Goal: Task Accomplishment & Management: Complete application form

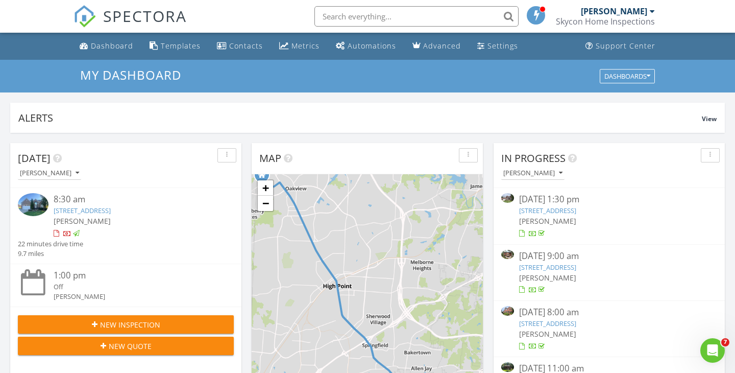
scroll to position [929, 735]
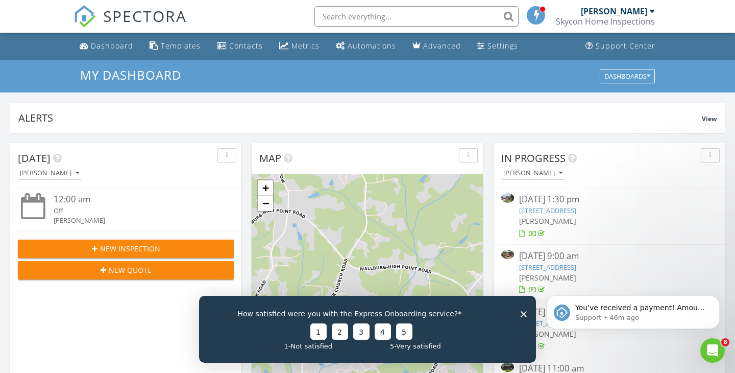
click at [524, 316] on icon "Close survey" at bounding box center [524, 313] width 6 height 6
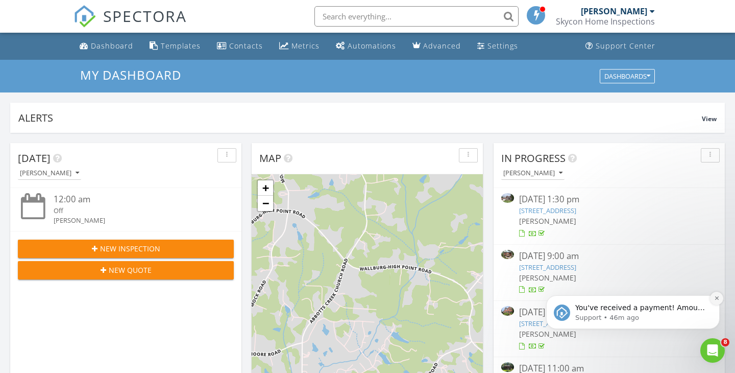
click at [719, 300] on button "Dismiss notification" at bounding box center [716, 297] width 13 height 13
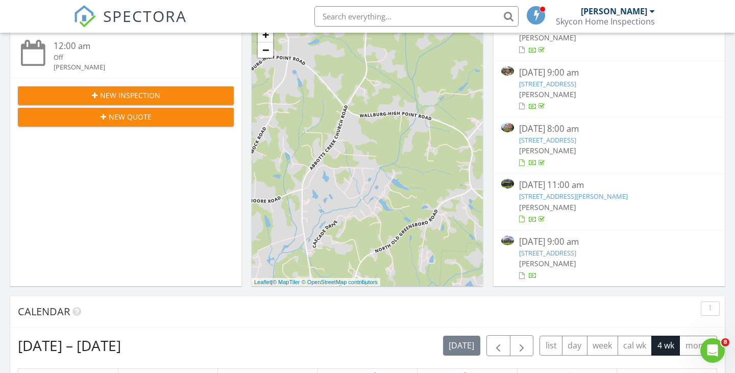
scroll to position [161, 0]
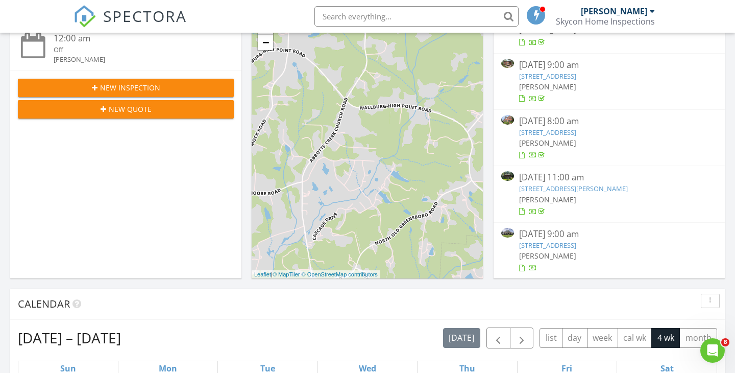
click at [564, 244] on link "130 Leeward Dr, Stokesdale, NC 27357" at bounding box center [547, 244] width 57 height 9
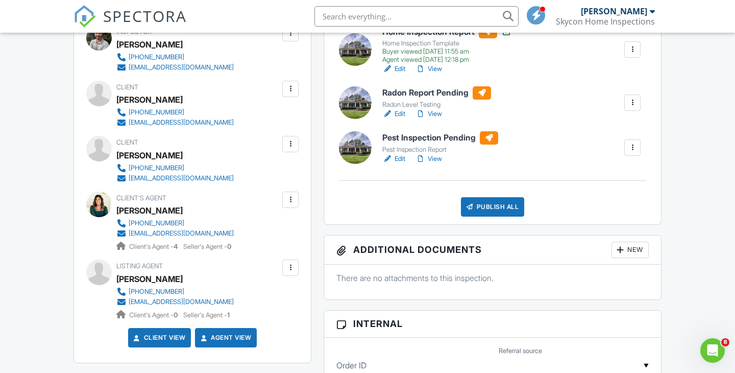
scroll to position [310, 0]
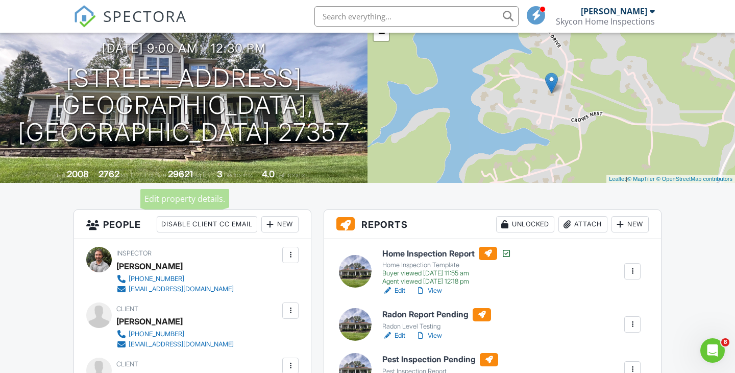
scroll to position [0, 0]
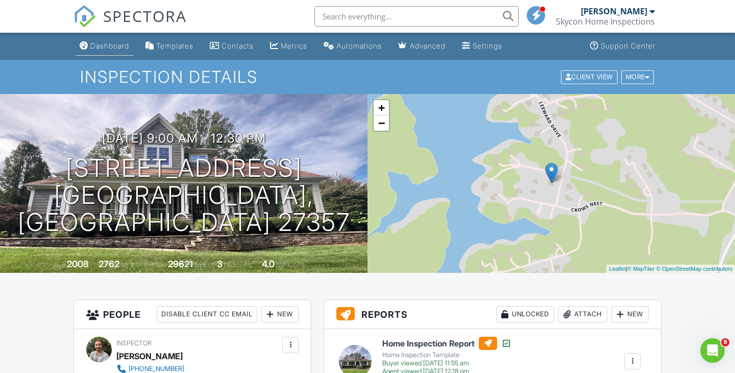
click at [100, 44] on div "Dashboard" at bounding box center [109, 45] width 39 height 9
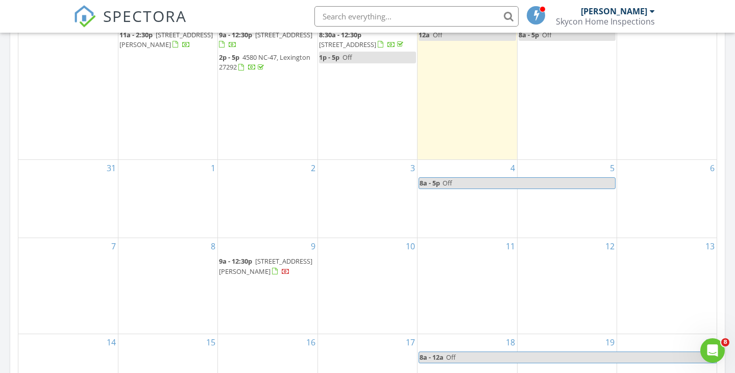
scroll to position [533, 0]
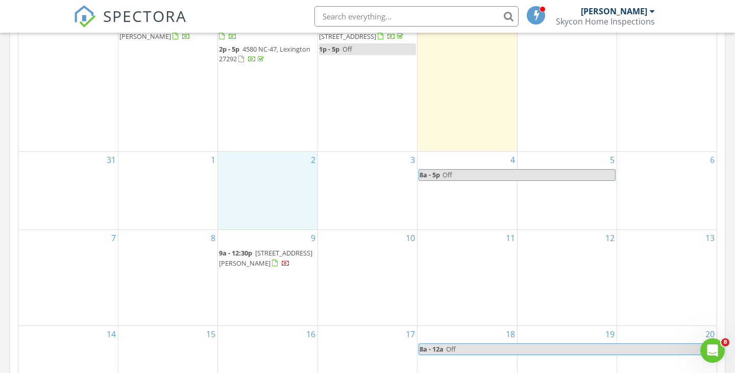
click at [255, 175] on div "2" at bounding box center [267, 191] width 99 height 78
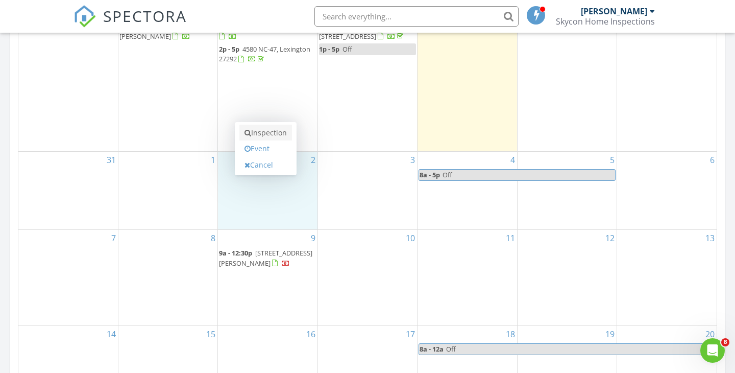
click at [263, 133] on link "Inspection" at bounding box center [265, 133] width 53 height 16
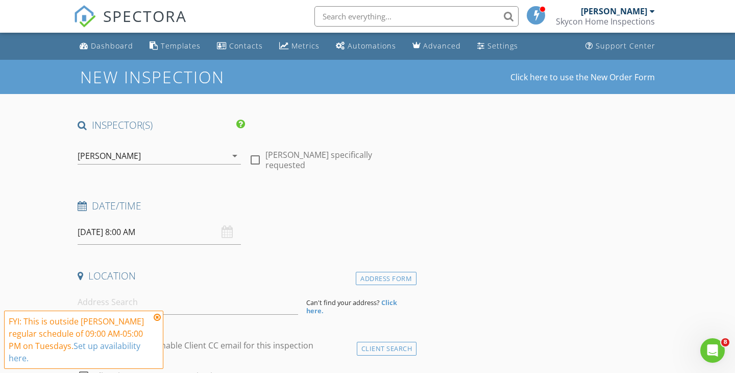
click at [157, 314] on icon at bounding box center [157, 317] width 7 height 8
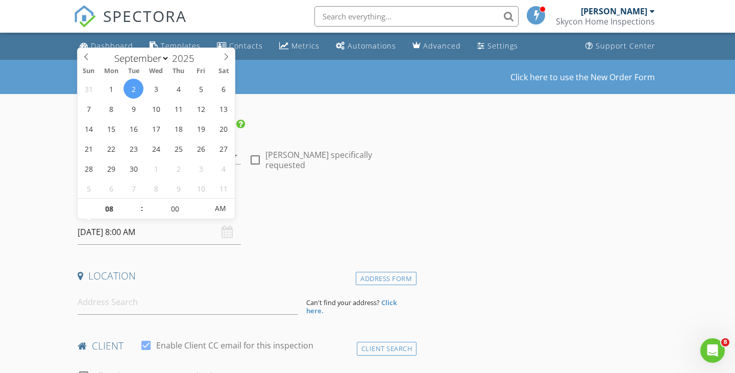
click at [187, 236] on input "[DATE] 8:00 AM" at bounding box center [159, 231] width 163 height 25
type input "09"
type input "[DATE] 9:00 AM"
click at [138, 202] on span at bounding box center [136, 204] width 7 height 10
type input "10"
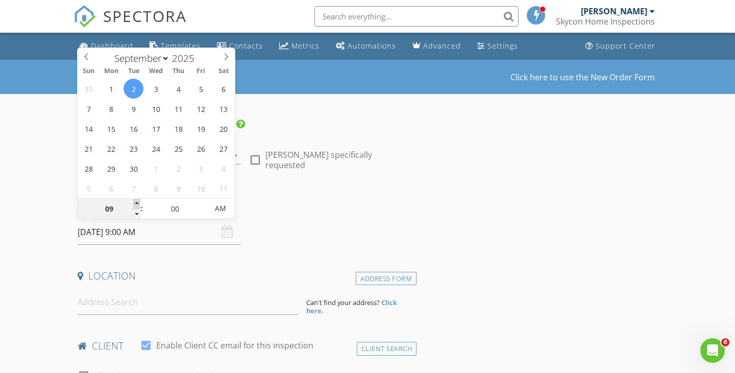
type input "[DATE] 10:00 AM"
click at [138, 202] on span at bounding box center [136, 204] width 7 height 10
type input "09"
type input "[DATE] 9:00 AM"
click at [138, 215] on span at bounding box center [136, 214] width 7 height 10
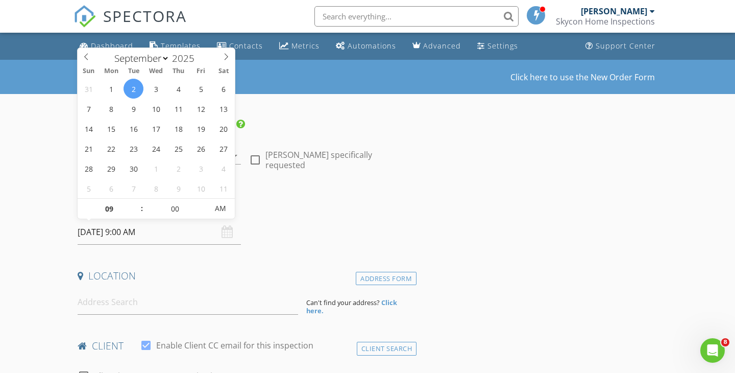
click at [303, 210] on h4 "Date/Time" at bounding box center [245, 205] width 335 height 13
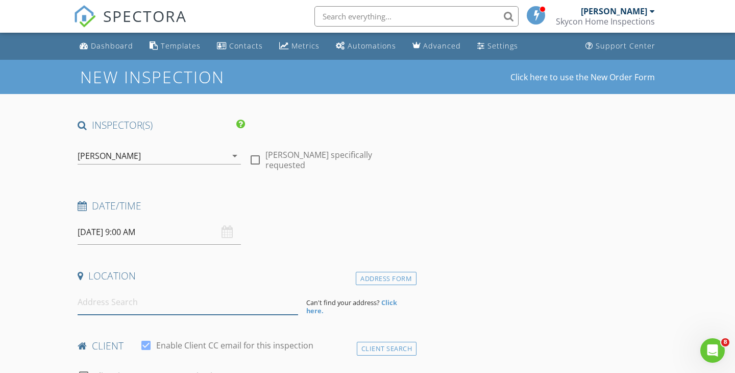
click at [168, 298] on input at bounding box center [188, 301] width 220 height 25
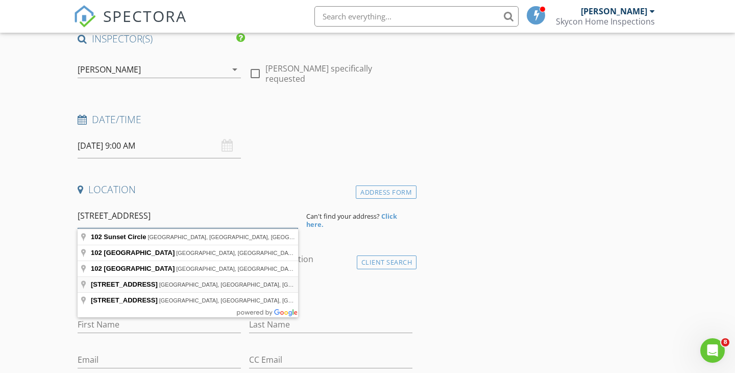
scroll to position [104, 0]
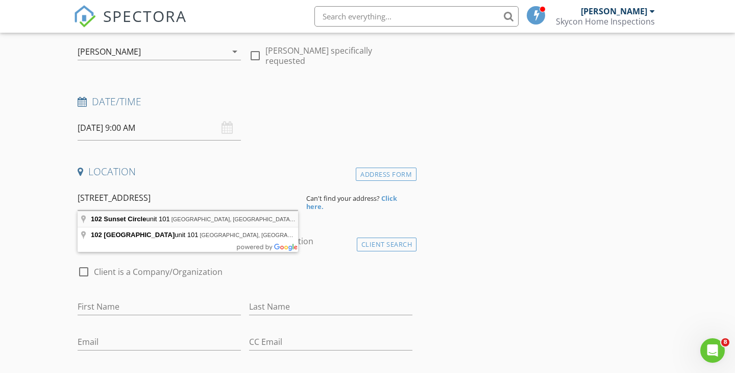
type input "[STREET_ADDRESS]"
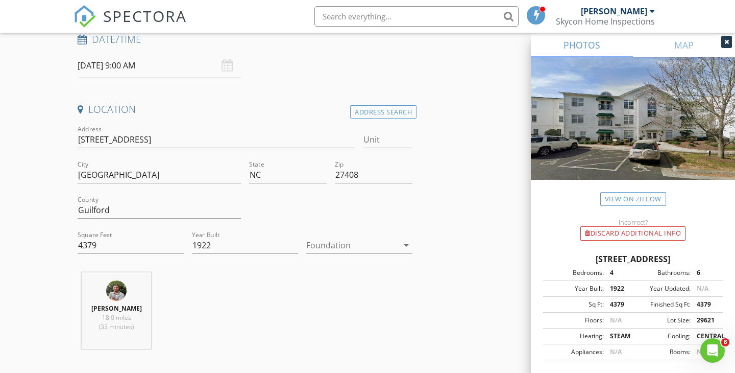
scroll to position [168, 0]
click at [164, 138] on input "[STREET_ADDRESS]" at bounding box center [217, 138] width 278 height 17
type input "[STREET_ADDRESS]"
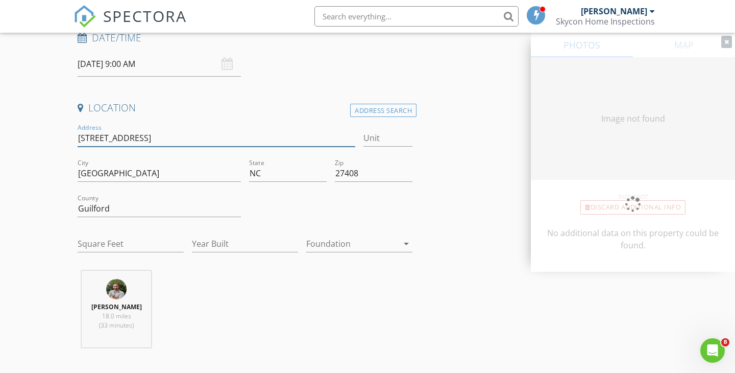
type input "[STREET_ADDRESS]"
type input "1080"
type input "2005"
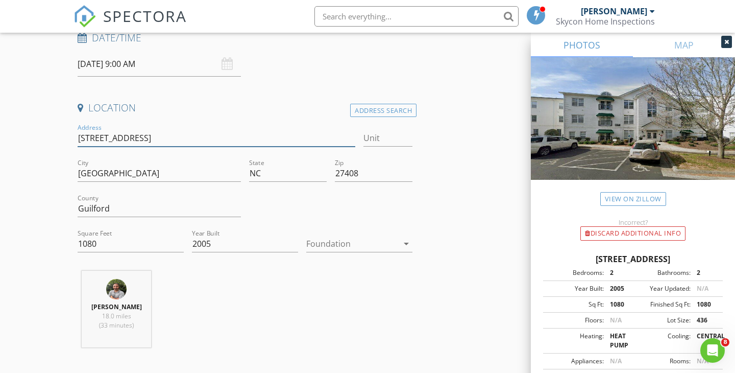
type input "[STREET_ADDRESS]"
click at [389, 139] on input "Unit" at bounding box center [387, 138] width 49 height 17
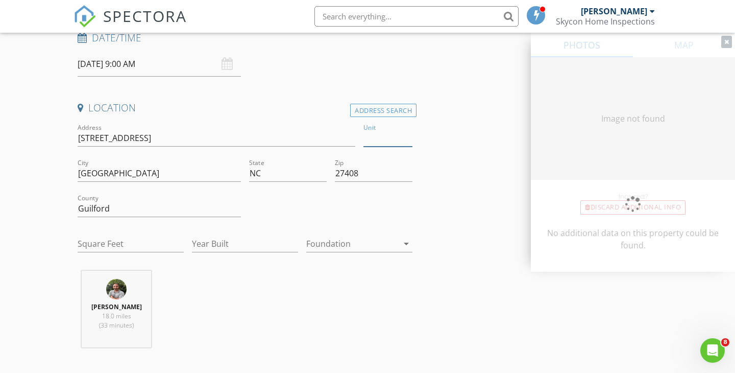
type input "4379"
type input "1922"
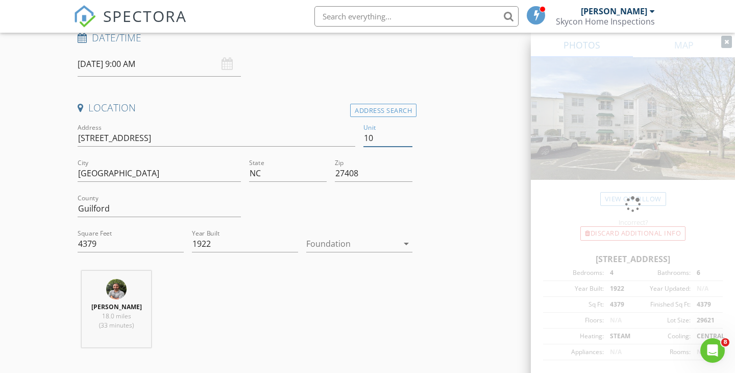
type input "101"
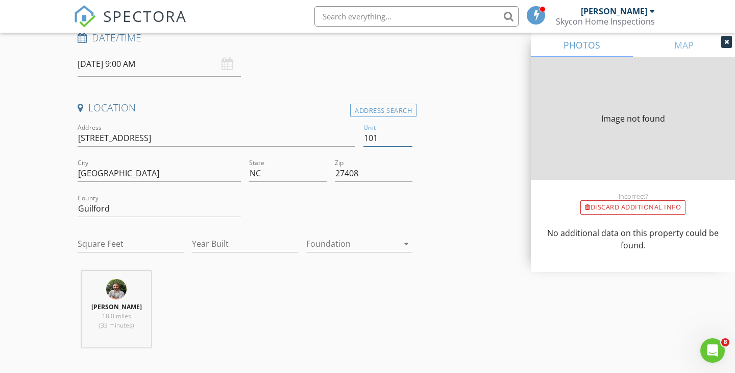
type input "1080"
type input "2005"
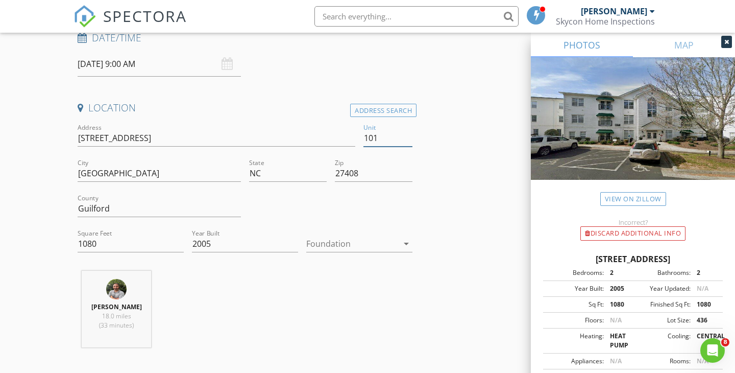
type input "101"
click at [357, 248] on div at bounding box center [352, 243] width 92 height 16
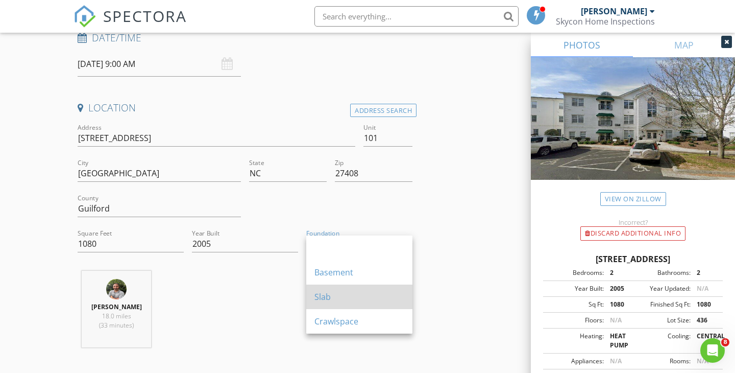
click at [340, 299] on div "Slab" at bounding box center [359, 296] width 90 height 12
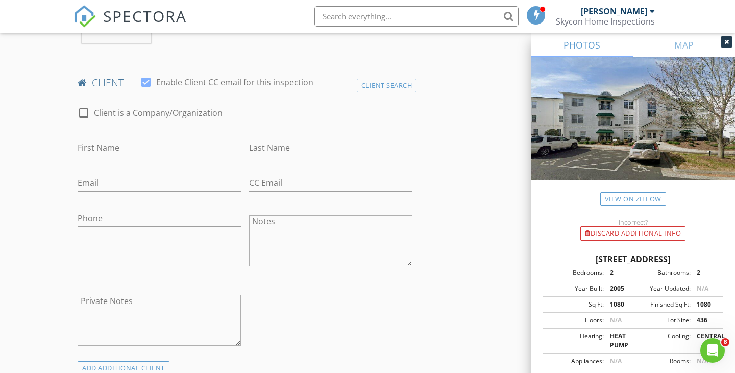
scroll to position [476, 0]
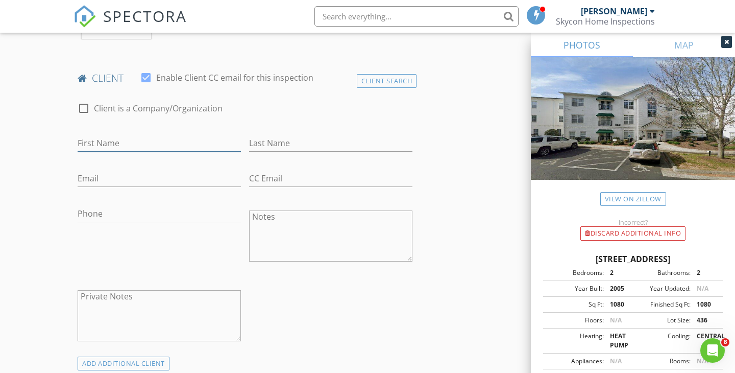
click at [102, 143] on input "First Name" at bounding box center [159, 143] width 163 height 17
click at [378, 81] on div "Client Search" at bounding box center [387, 81] width 60 height 14
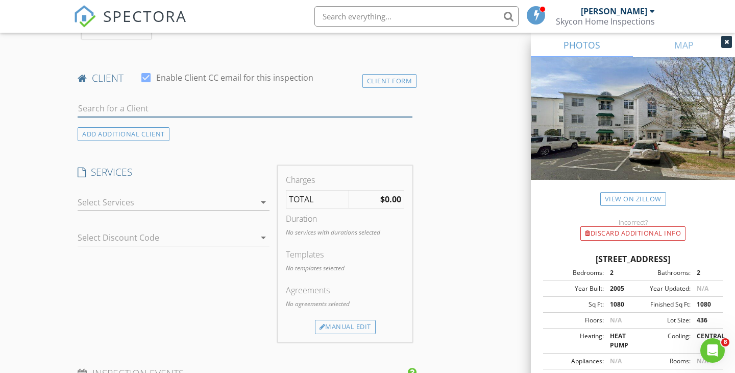
click at [122, 110] on input "text" at bounding box center [245, 108] width 335 height 17
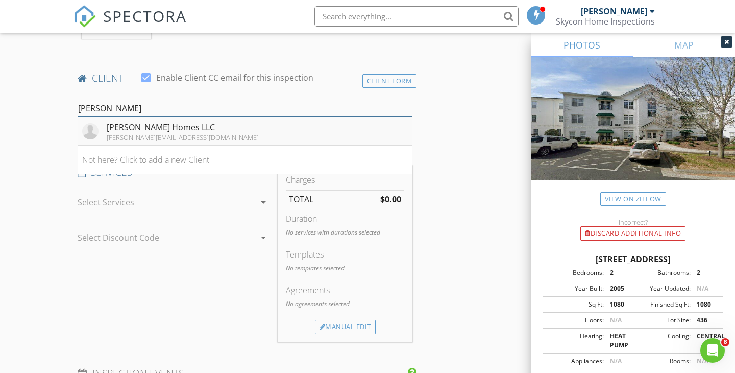
type input "Nickell"
click at [155, 124] on div "[PERSON_NAME] Homes LLC" at bounding box center [183, 127] width 152 height 12
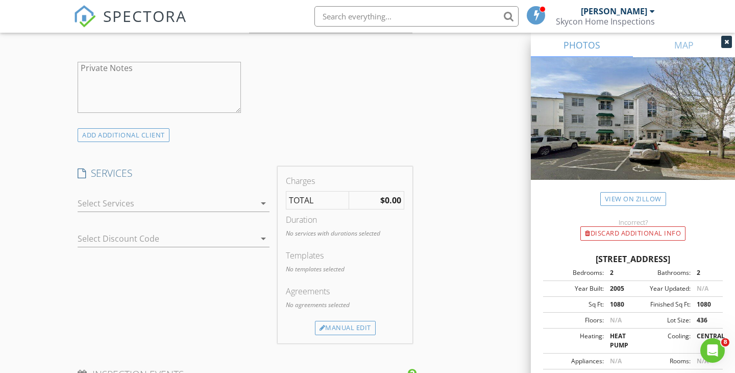
scroll to position [735, 0]
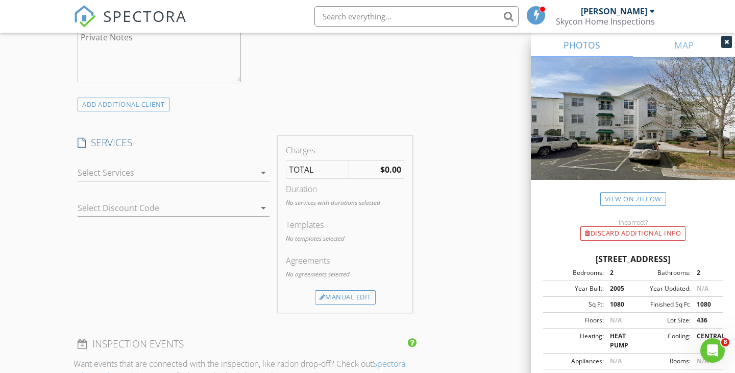
click at [133, 173] on div at bounding box center [167, 172] width 178 height 16
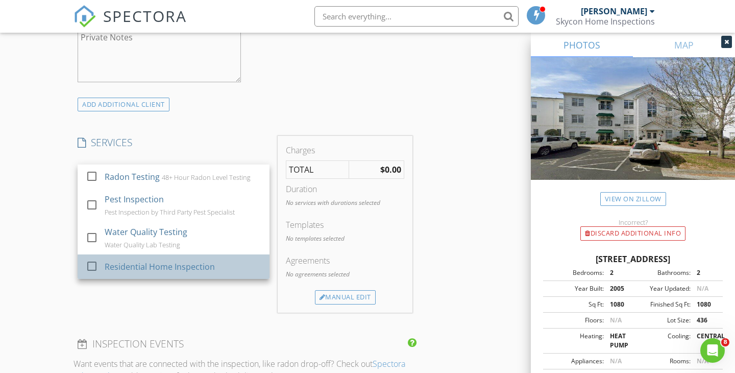
click at [128, 268] on div "Residential Home Inspection" at bounding box center [160, 266] width 110 height 12
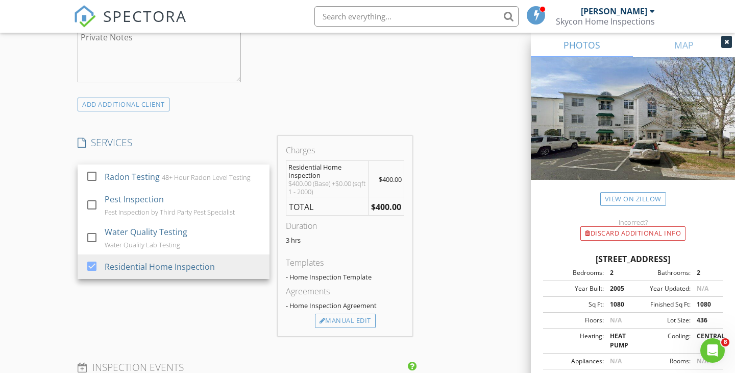
click at [47, 210] on div "New Inspection Click here to use the New Order Form INSPECTOR(S) check_box Skyl…" at bounding box center [367, 303] width 735 height 1956
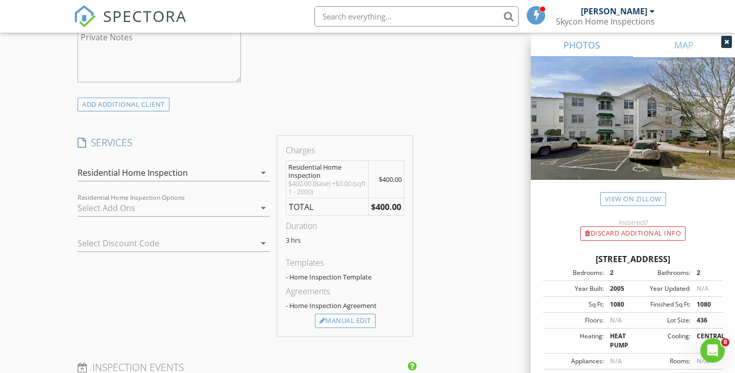
click at [104, 211] on div at bounding box center [167, 208] width 178 height 16
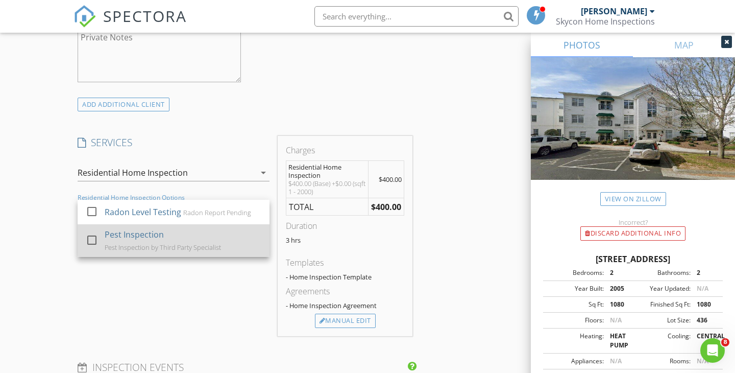
click at [103, 231] on div "check_box_outline_blank Pest Inspection Pest Inspection by Third Party Speciali…" at bounding box center [174, 240] width 176 height 33
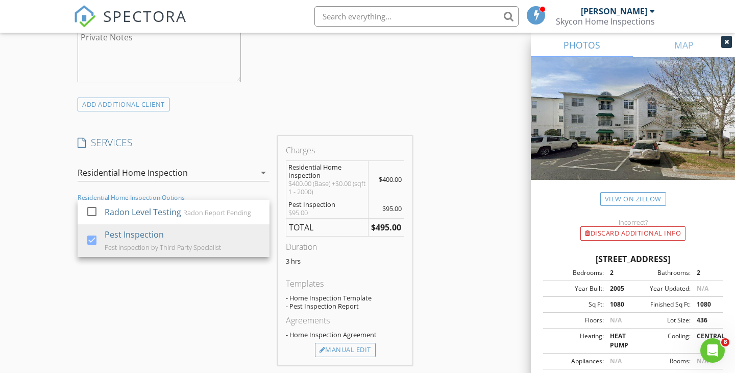
click at [43, 249] on div "New Inspection Click here to use the New Order Form INSPECTOR(S) check_box Skyl…" at bounding box center [367, 317] width 735 height 1985
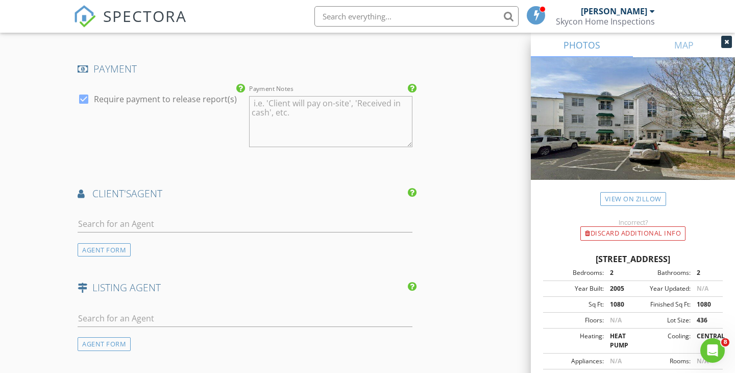
scroll to position [1158, 0]
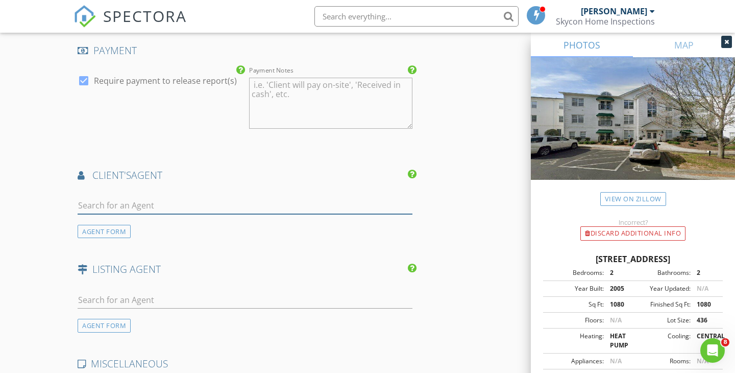
click at [108, 204] on input "text" at bounding box center [245, 205] width 335 height 17
type input "Dan"
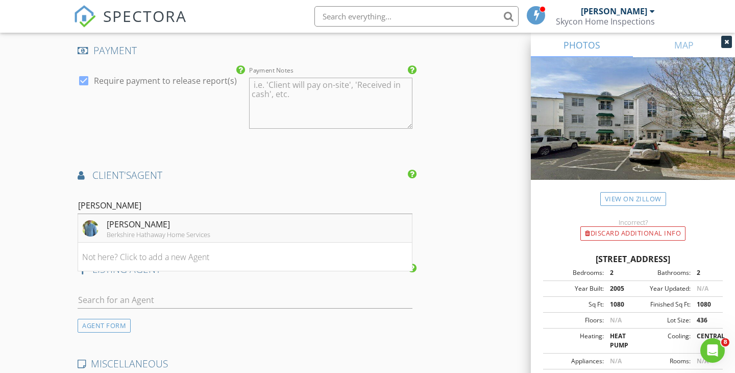
click at [117, 224] on div "Dan Swanson" at bounding box center [159, 224] width 104 height 12
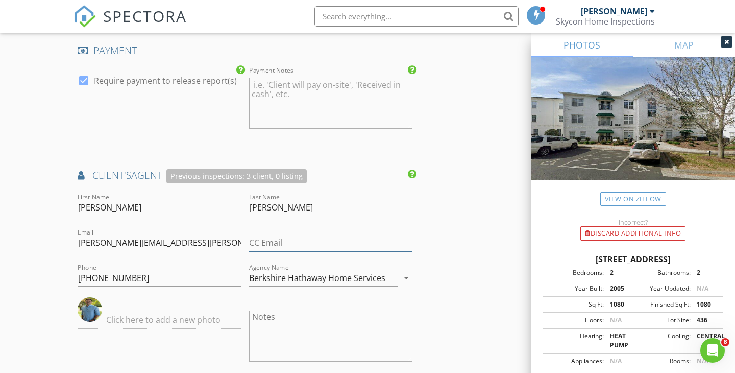
click at [338, 243] on input "CC Email" at bounding box center [330, 242] width 163 height 17
type input "support@triadhive.com"
click at [466, 271] on div "INSPECTOR(S) check_box Skyler Perkins PRIMARY Skyler Perkins arrow_drop_down ch…" at bounding box center [367, 27] width 588 height 2134
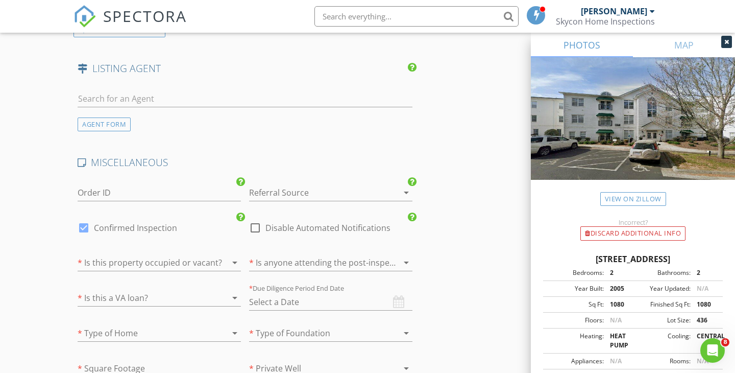
scroll to position [1606, 0]
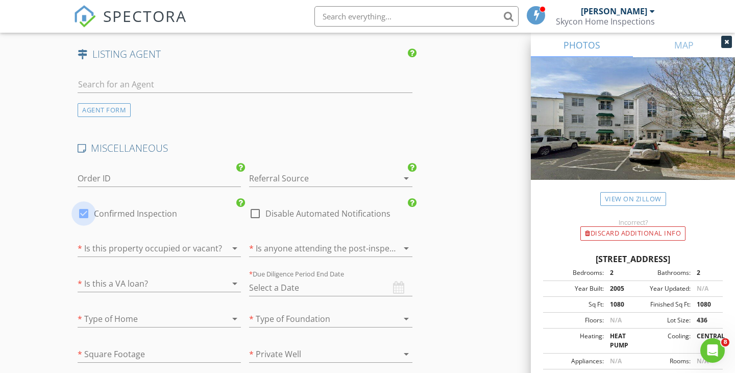
click at [85, 210] on div at bounding box center [83, 213] width 17 height 17
checkbox input "false"
checkbox input "true"
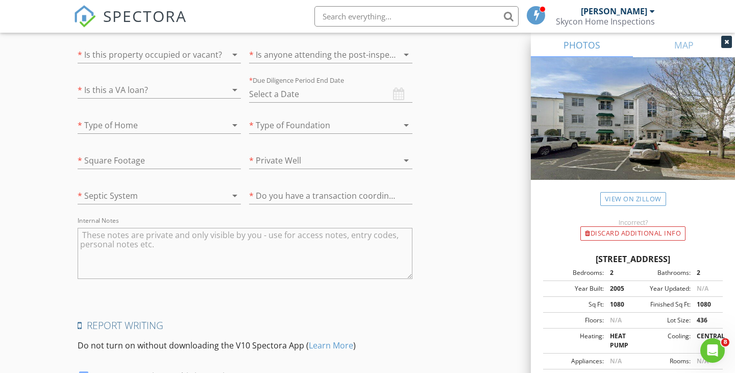
scroll to position [1807, 0]
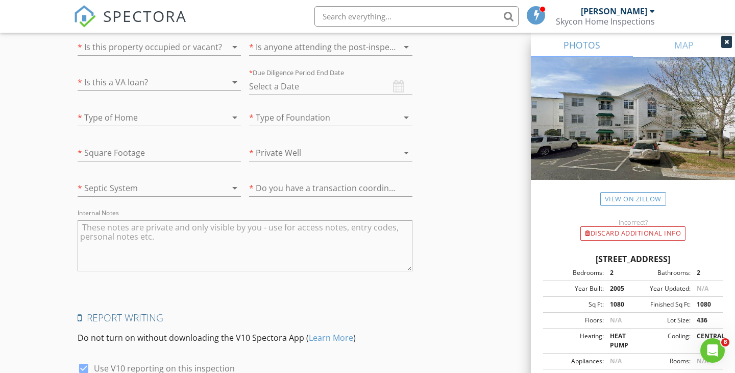
click at [332, 80] on input "text" at bounding box center [330, 86] width 163 height 17
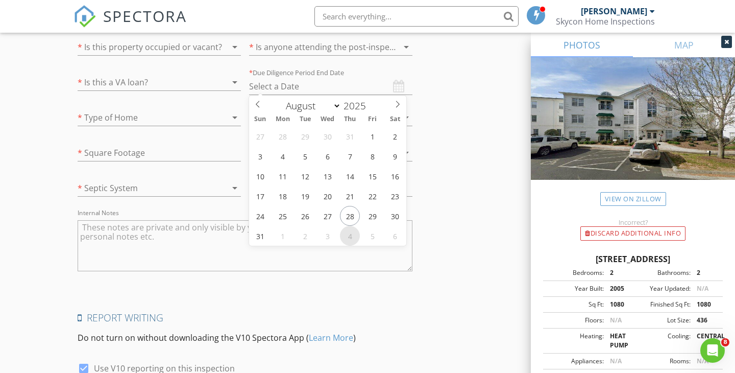
type input "09/04/2025"
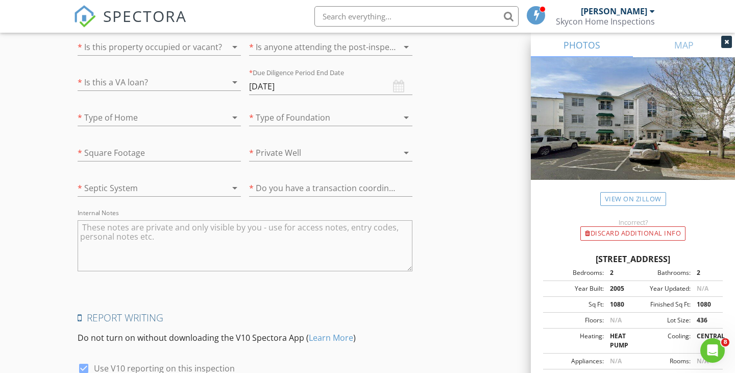
click at [171, 119] on div at bounding box center [145, 117] width 135 height 16
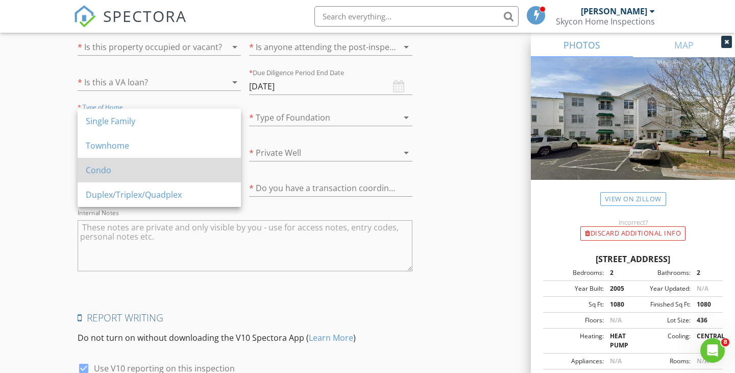
click at [147, 169] on div "Condo" at bounding box center [159, 170] width 147 height 12
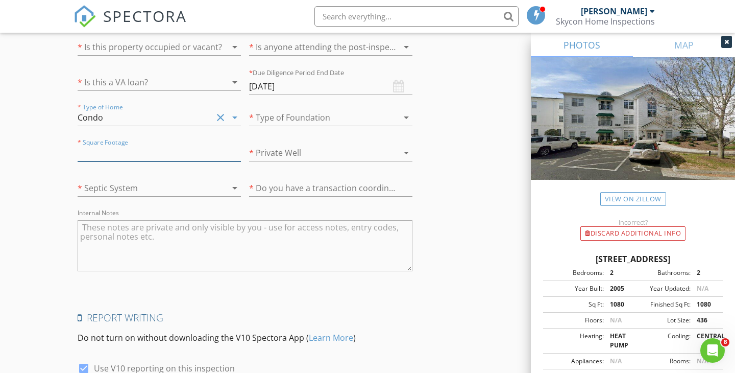
click at [113, 151] on input "number" at bounding box center [159, 152] width 163 height 17
type input "1080"
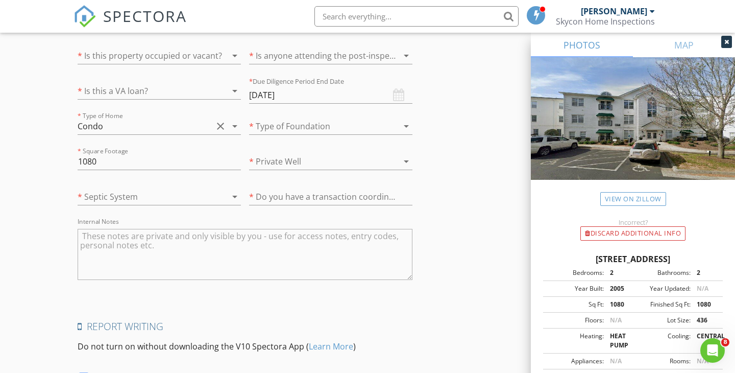
scroll to position [1904, 0]
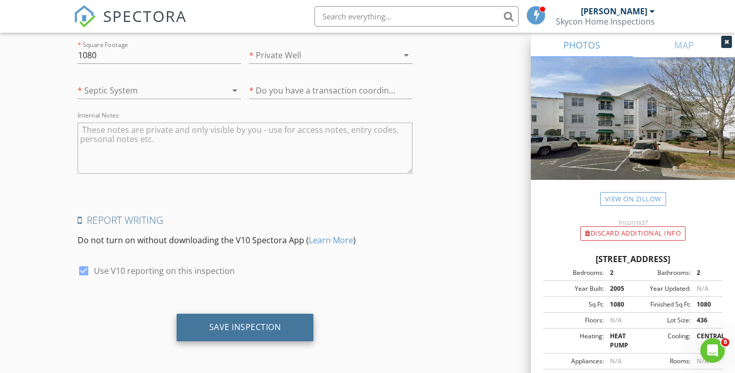
click at [258, 320] on div "Save Inspection" at bounding box center [245, 327] width 137 height 28
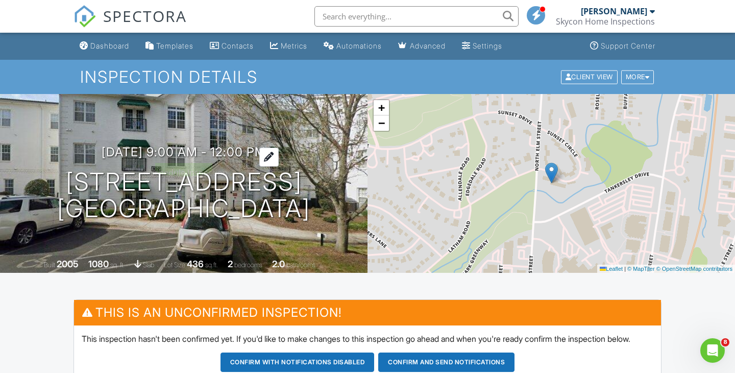
click at [266, 152] on h3 "09/02/2025 9:00 am - 12:00 pm" at bounding box center [184, 152] width 164 height 14
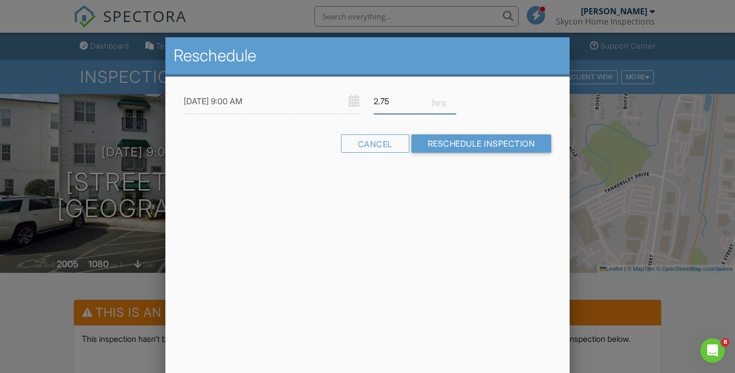
click at [453, 103] on input "2.75" at bounding box center [415, 101] width 83 height 25
type input "2.5"
click at [453, 103] on input "2.5" at bounding box center [415, 101] width 83 height 25
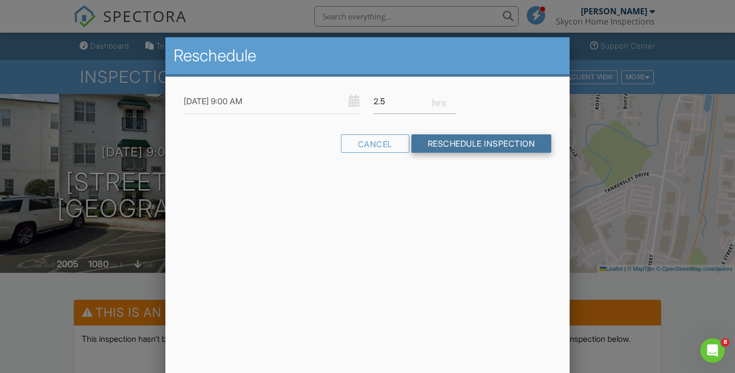
click at [463, 139] on input "Reschedule Inspection" at bounding box center [481, 143] width 140 height 18
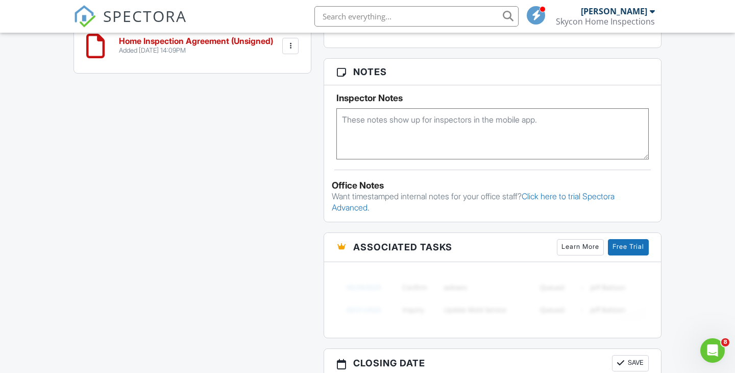
scroll to position [929, 0]
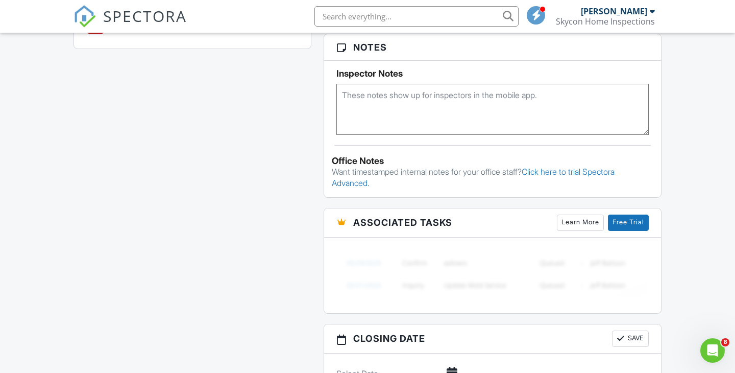
click at [464, 111] on textarea at bounding box center [492, 109] width 312 height 51
type textarea "C"
type textarea "Building Code #5555 Unit Code 6420"
click at [324, 144] on div "Notes Inspector Notes Building Code #5555 Unit Code 6420 Office Notes Want time…" at bounding box center [493, 116] width 338 height 164
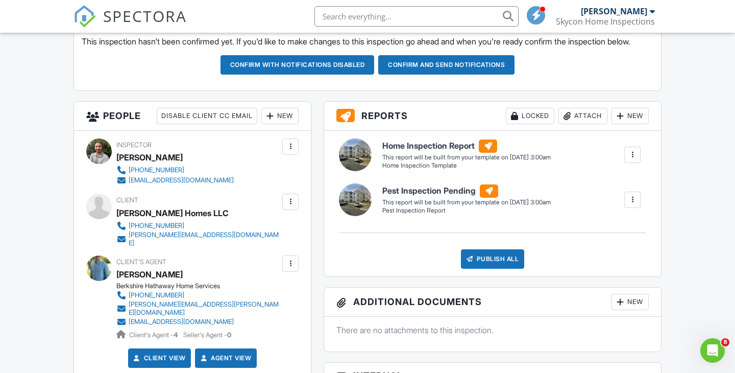
scroll to position [294, 0]
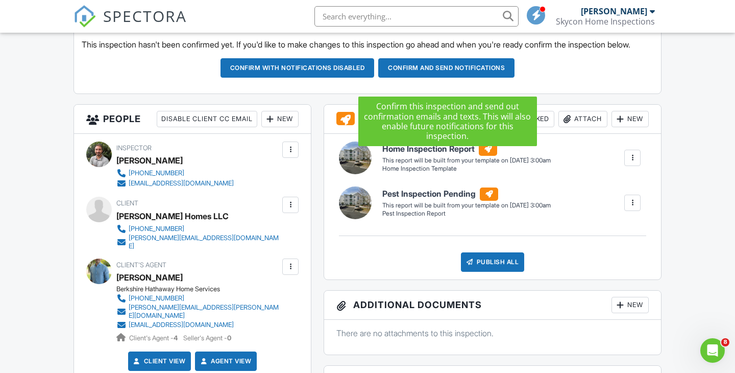
click at [375, 78] on button "Confirm and send notifications" at bounding box center [297, 67] width 154 height 19
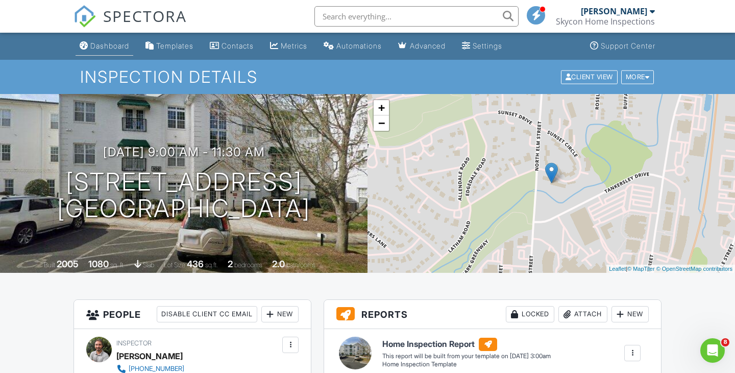
click at [108, 48] on div "Dashboard" at bounding box center [109, 45] width 39 height 9
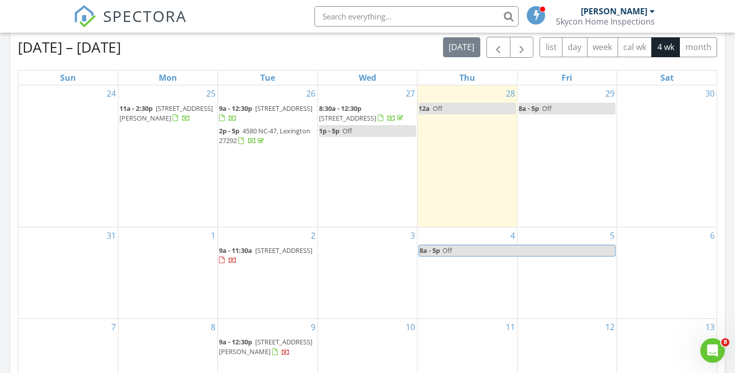
scroll to position [450, 0]
click at [502, 52] on span "button" at bounding box center [498, 48] width 12 height 12
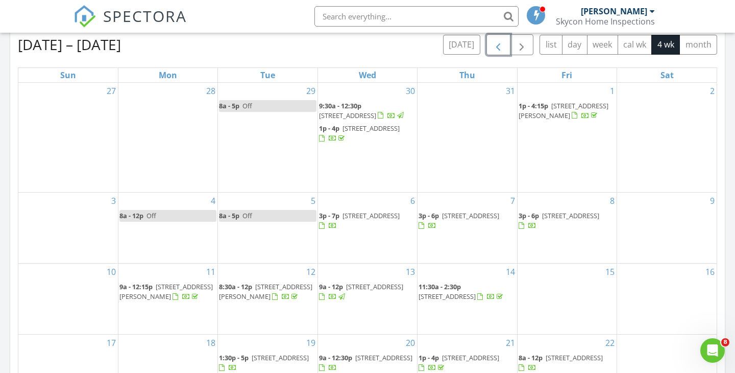
scroll to position [406, 0]
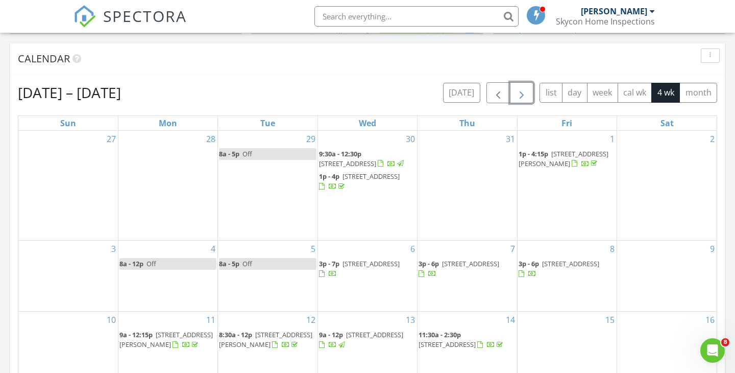
click at [524, 95] on span "button" at bounding box center [521, 93] width 12 height 12
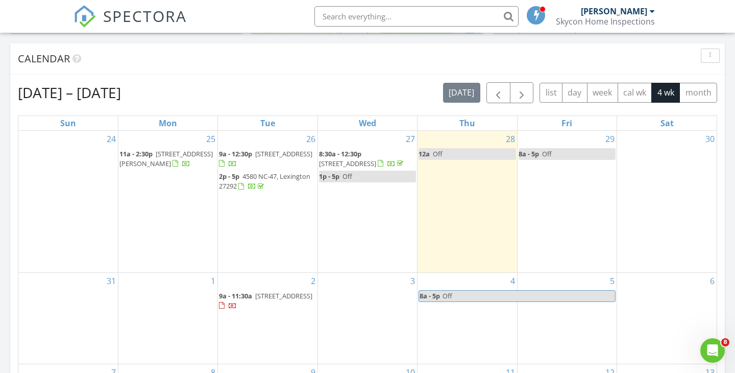
click at [429, 89] on div "[DATE] – [DATE] [DATE] list day week cal wk 4 wk month" at bounding box center [367, 92] width 699 height 21
click at [422, 87] on div "[DATE] – [DATE] [DATE] list day week cal wk 4 wk month" at bounding box center [367, 92] width 699 height 21
click at [497, 92] on span "button" at bounding box center [498, 93] width 12 height 12
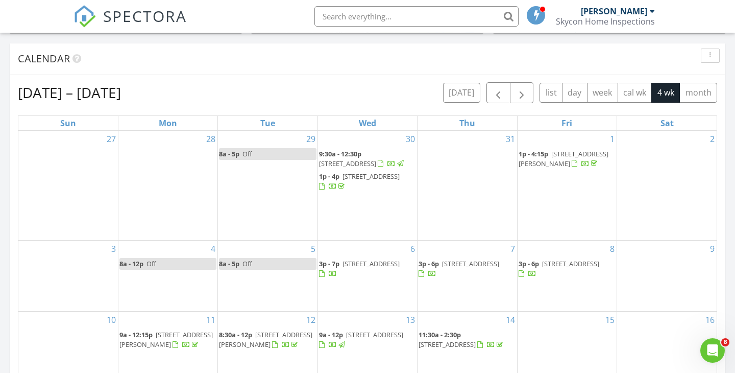
click at [536, 67] on div "Calendar" at bounding box center [367, 58] width 715 height 31
click at [392, 87] on div "[DATE] – [DATE] [DATE] list day week cal wk 4 wk month" at bounding box center [367, 92] width 699 height 21
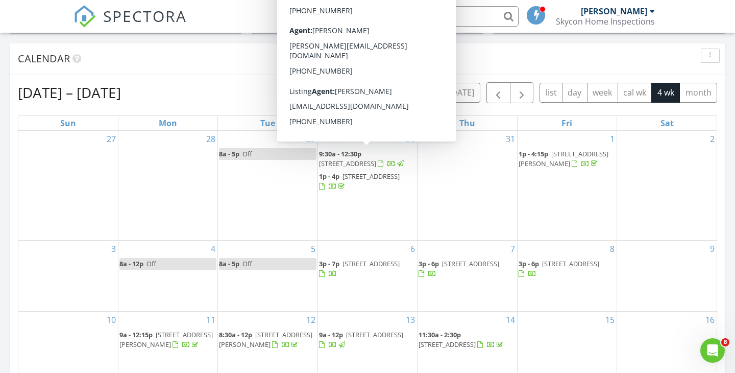
click at [251, 73] on div "Calendar" at bounding box center [367, 58] width 715 height 31
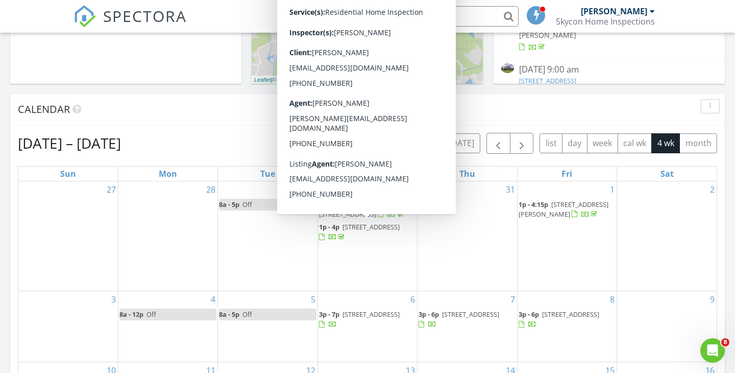
scroll to position [353, 0]
